Goal: Task Accomplishment & Management: Manage account settings

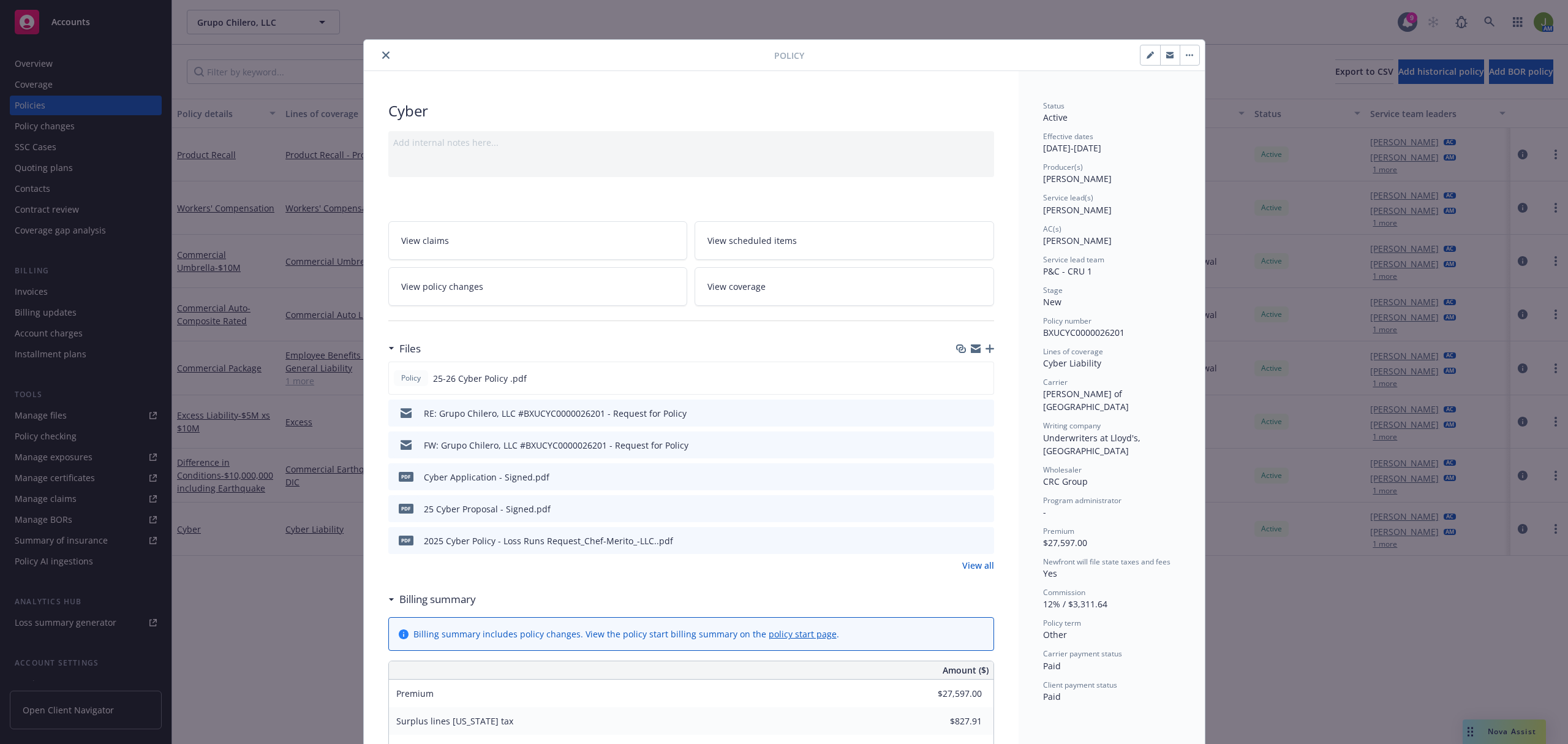
click at [382, 55] on icon "close" at bounding box center [386, 56] width 7 height 7
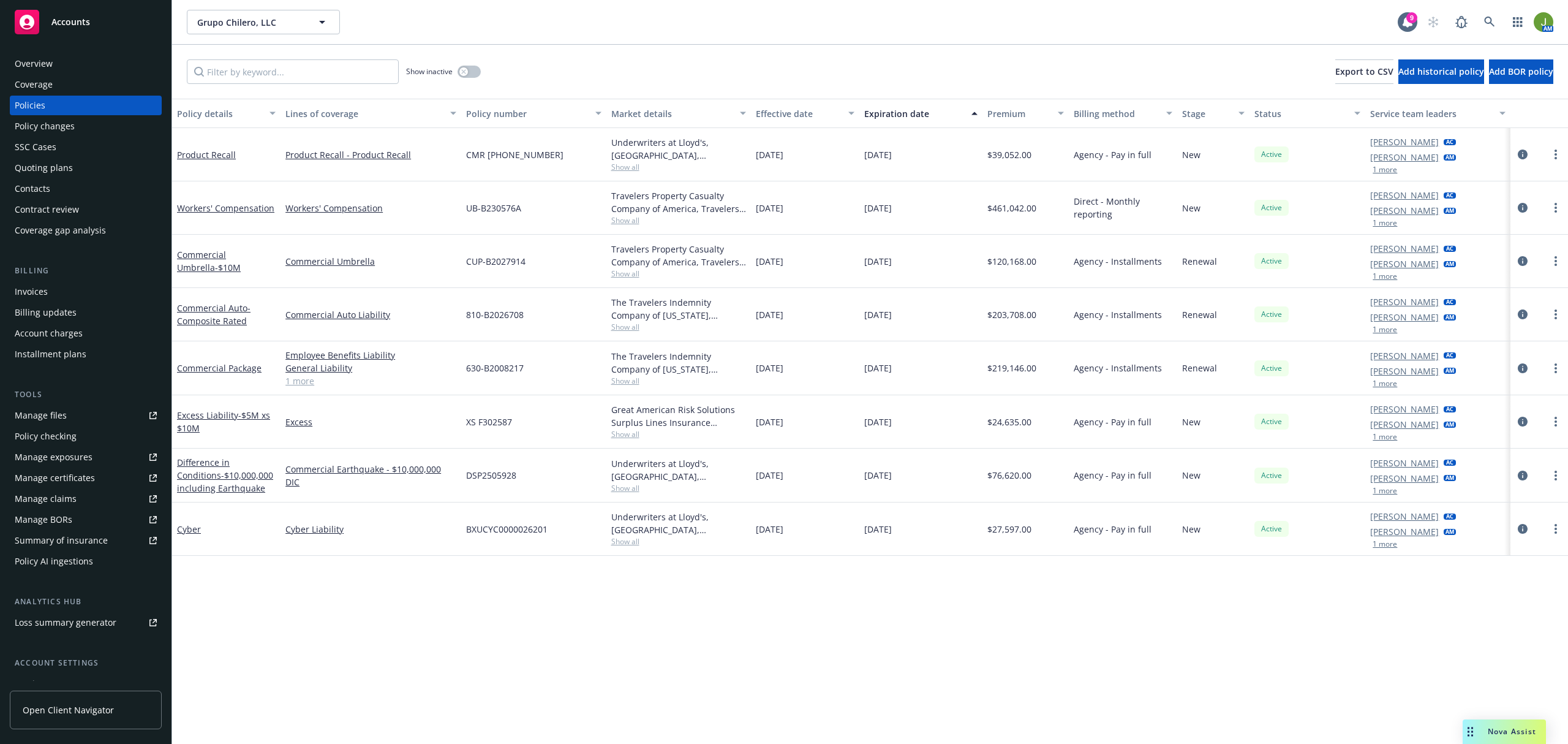
click at [37, 415] on div "Manage files" at bounding box center [41, 415] width 52 height 19
